Goal: Task Accomplishment & Management: Manage account settings

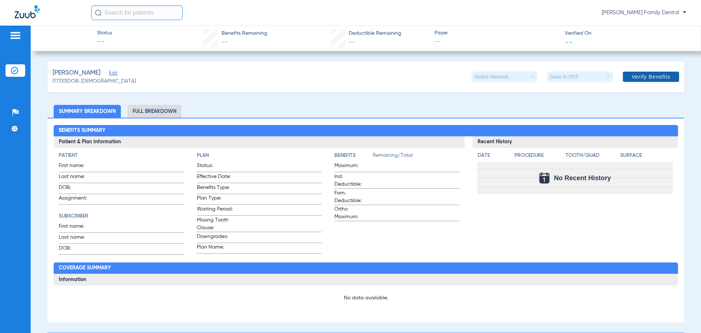
click at [639, 71] on span at bounding box center [651, 77] width 56 height 18
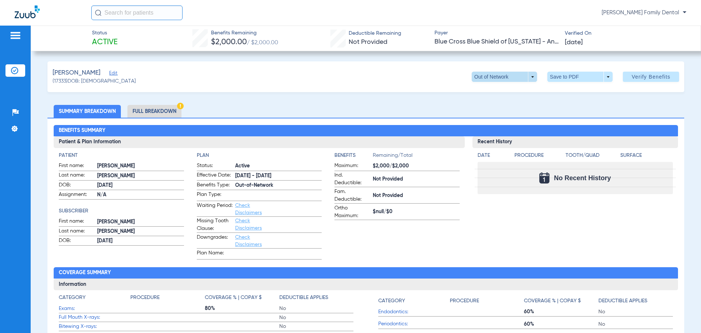
click at [524, 75] on span at bounding box center [504, 77] width 65 height 10
click at [526, 74] on div at bounding box center [350, 166] width 701 height 333
click at [526, 74] on span at bounding box center [504, 77] width 65 height 10
click at [484, 104] on span "In Network" at bounding box center [489, 105] width 34 height 5
click at [600, 76] on span at bounding box center [579, 77] width 65 height 10
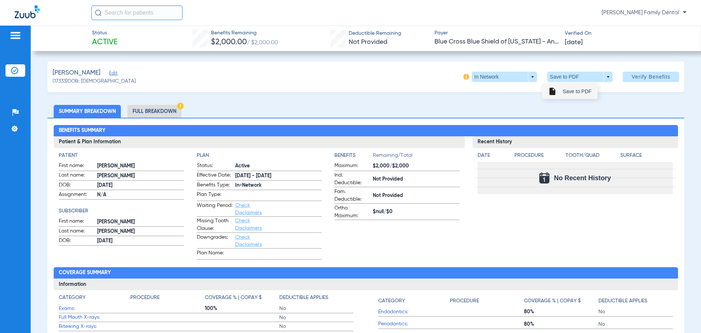
click at [579, 90] on span "Save to PDF" at bounding box center [576, 91] width 29 height 5
click at [604, 76] on span at bounding box center [579, 77] width 65 height 10
click at [604, 76] on div at bounding box center [350, 166] width 701 height 333
click at [524, 75] on span at bounding box center [504, 77] width 65 height 10
click at [490, 103] on span "In Network" at bounding box center [489, 105] width 34 height 5
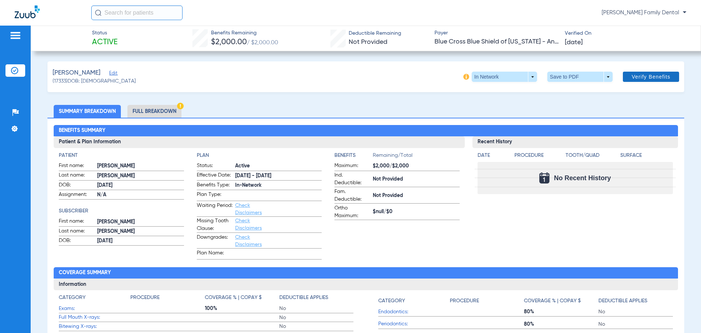
click at [641, 81] on span at bounding box center [651, 77] width 56 height 18
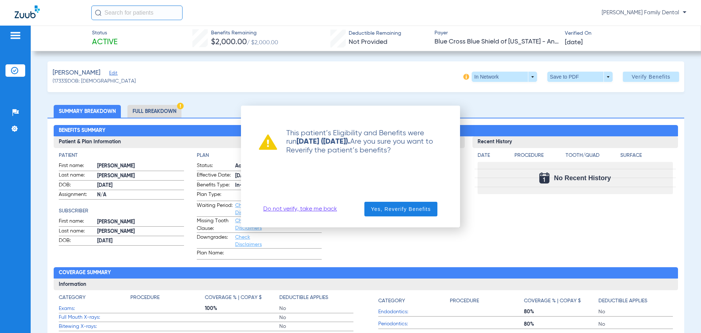
click at [303, 211] on link "Do not verify, take me back" at bounding box center [300, 208] width 74 height 7
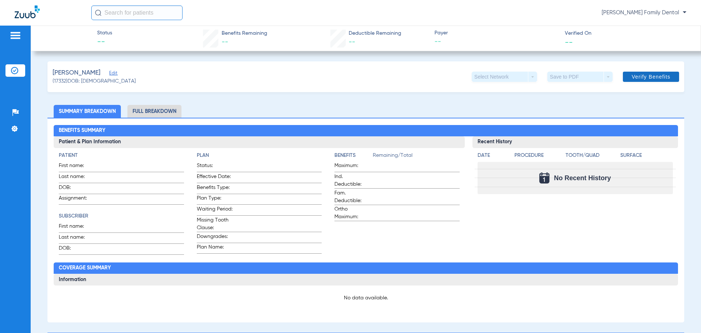
click at [652, 78] on span "Verify Benefits" at bounding box center [650, 77] width 39 height 6
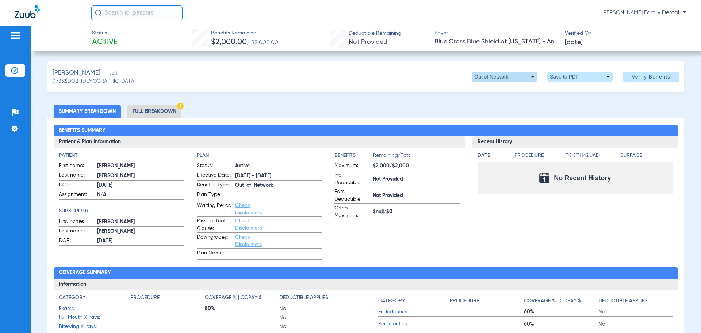
click at [527, 78] on span at bounding box center [504, 77] width 65 height 10
click at [495, 104] on span "In Network" at bounding box center [489, 105] width 34 height 5
click at [19, 132] on li "Settings" at bounding box center [15, 128] width 20 height 12
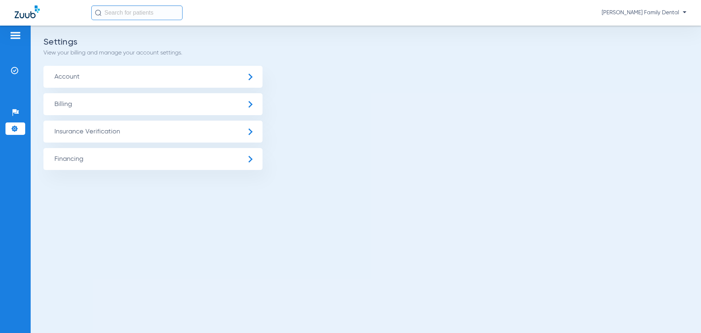
click at [253, 78] on span "Account" at bounding box center [152, 77] width 219 height 22
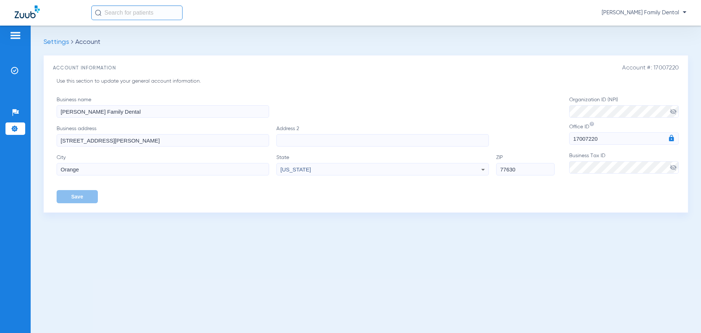
click at [19, 126] on li "Settings" at bounding box center [15, 128] width 20 height 12
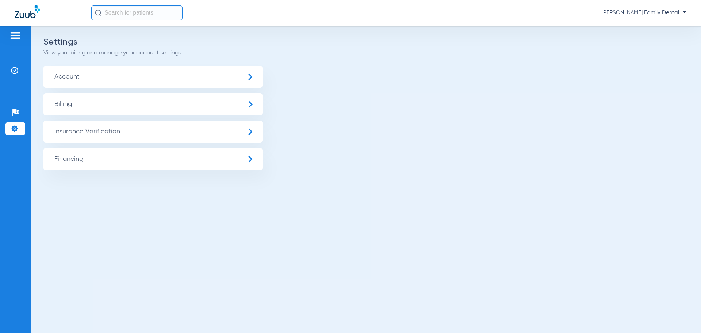
click at [168, 109] on span "Billing" at bounding box center [152, 104] width 219 height 22
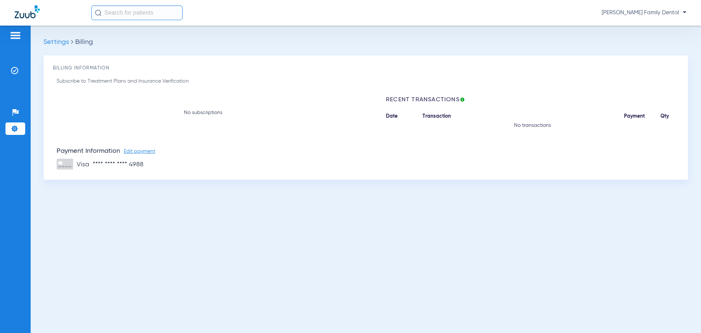
click at [14, 128] on img at bounding box center [14, 128] width 7 height 7
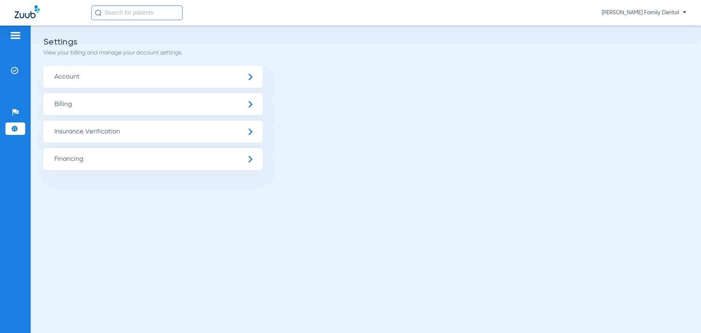
click at [92, 130] on span "Insurance Verification" at bounding box center [152, 131] width 219 height 22
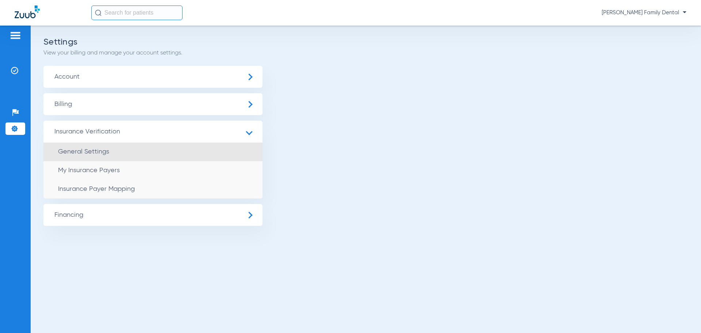
click at [103, 153] on span "General Settings" at bounding box center [83, 151] width 51 height 7
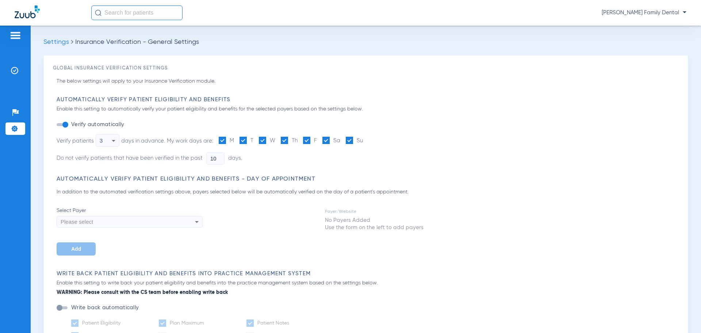
type input "4"
type input "1"
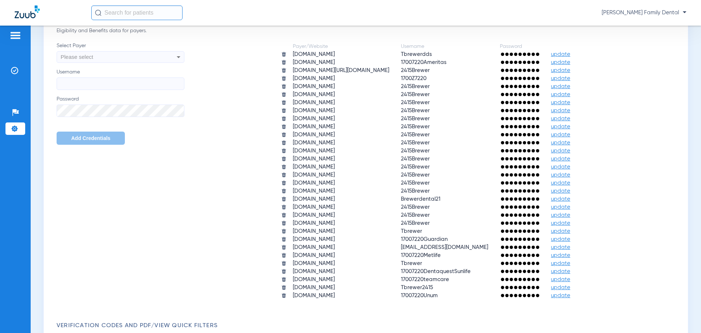
scroll to position [401, 0]
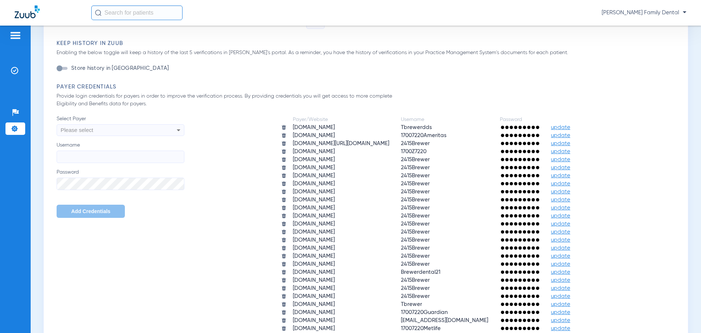
click at [176, 128] on icon at bounding box center [178, 130] width 9 height 9
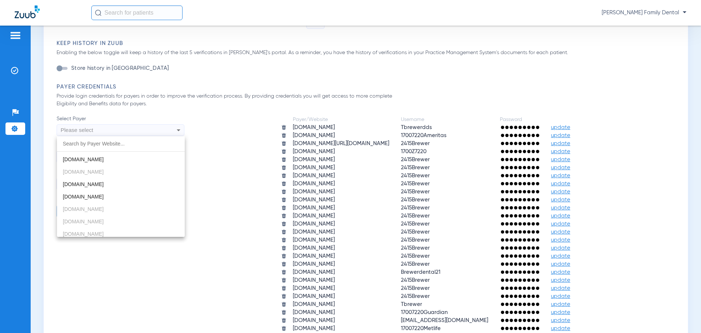
scroll to position [36, 0]
click at [110, 172] on mat-option "apps.availity.com" at bounding box center [121, 171] width 128 height 12
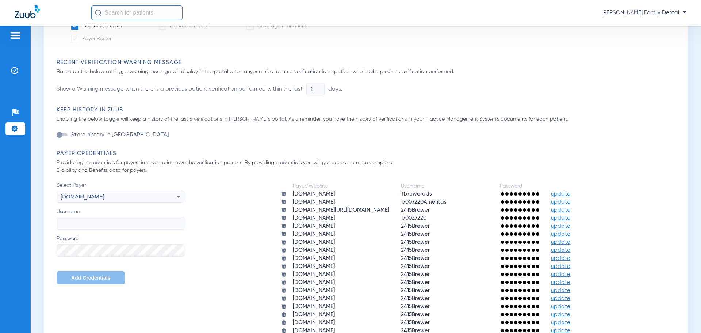
scroll to position [303, 0]
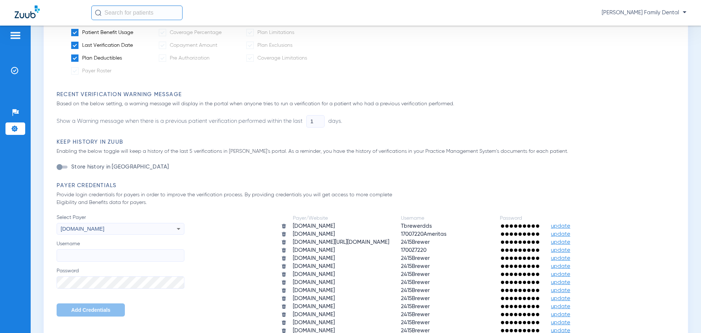
click at [16, 35] on img at bounding box center [15, 35] width 12 height 9
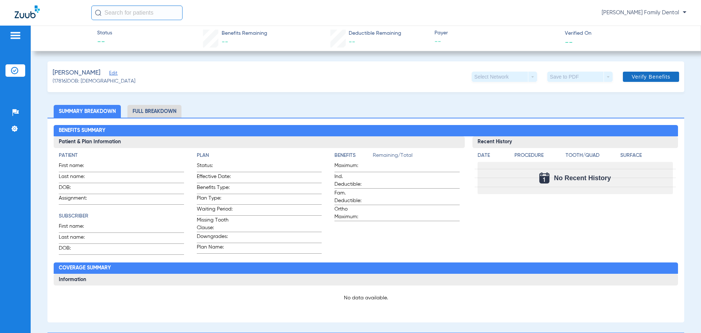
click at [649, 77] on span "Verify Benefits" at bounding box center [650, 77] width 39 height 6
